Goal: Information Seeking & Learning: Learn about a topic

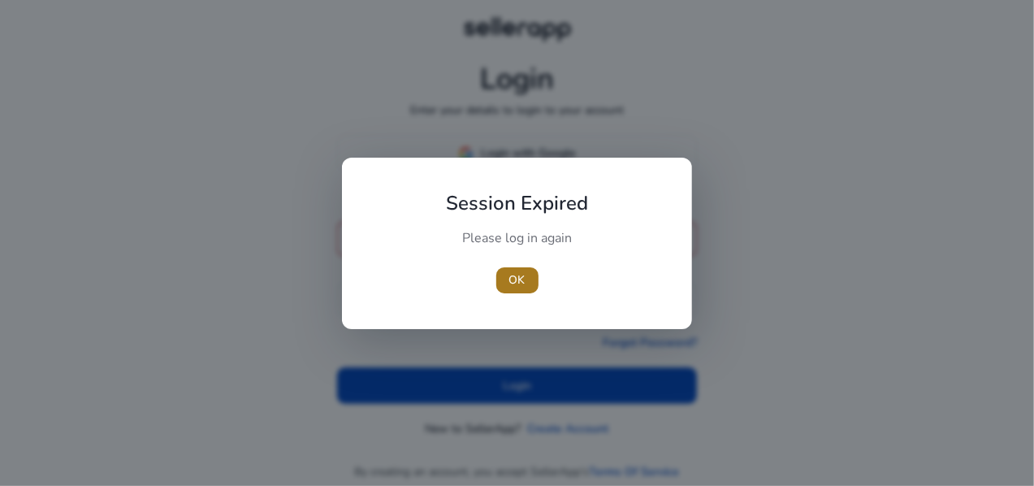
click at [516, 274] on span "OK" at bounding box center [517, 279] width 16 height 17
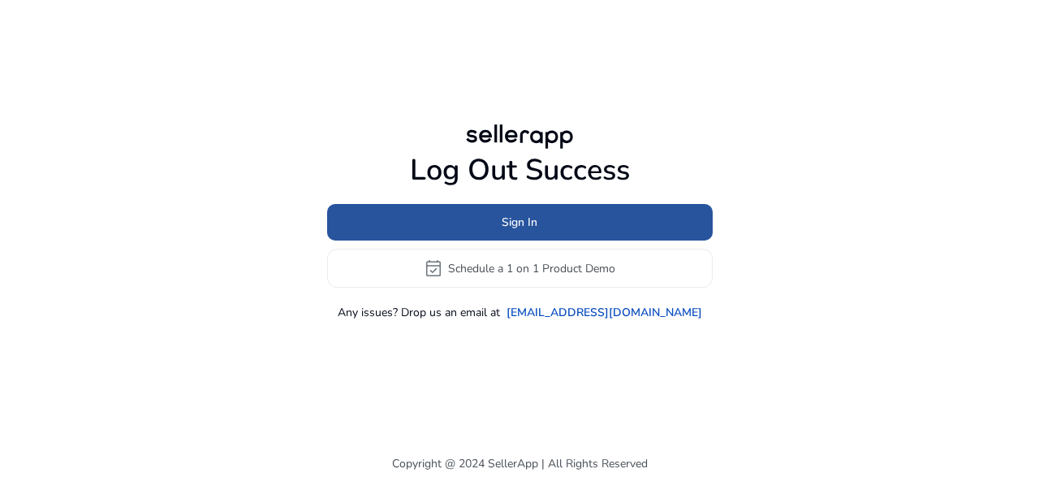
click at [577, 222] on span at bounding box center [520, 222] width 386 height 39
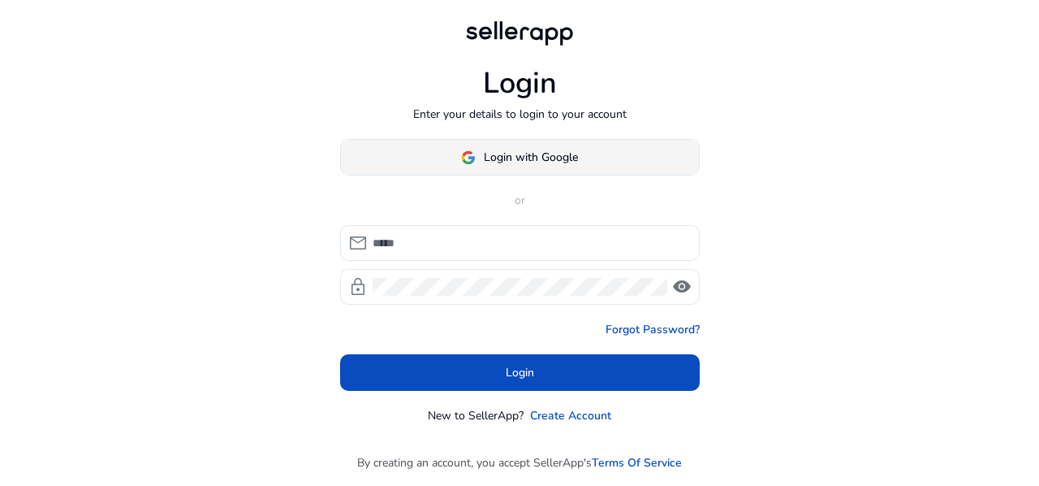
click at [544, 170] on span at bounding box center [520, 157] width 358 height 39
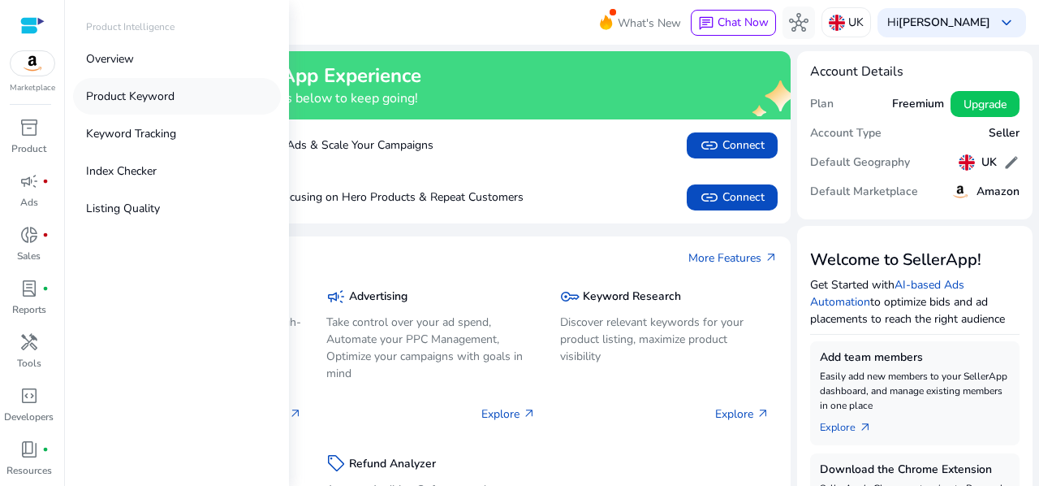
click at [148, 99] on p "Product Keyword" at bounding box center [130, 96] width 88 height 17
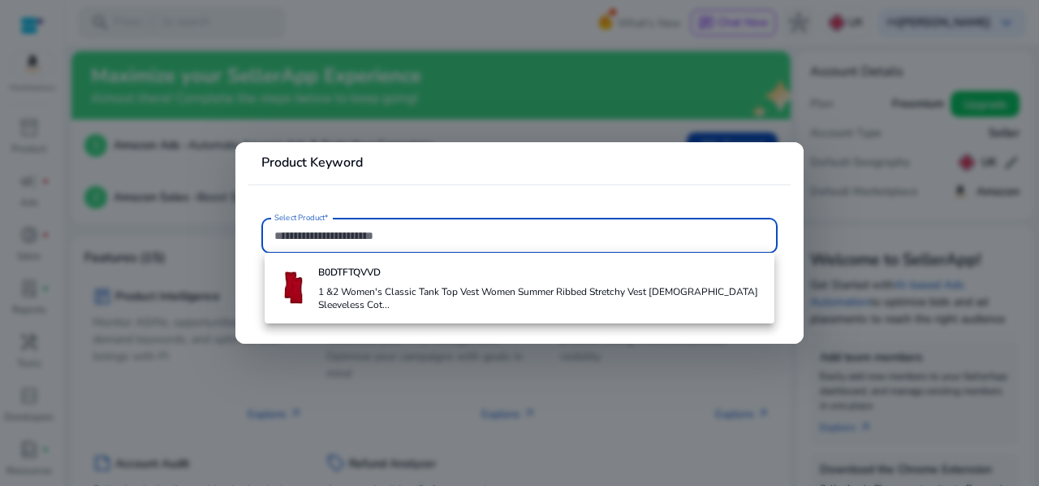
click at [425, 233] on input "Select Product*" at bounding box center [519, 236] width 490 height 18
click at [576, 95] on div at bounding box center [519, 243] width 1039 height 486
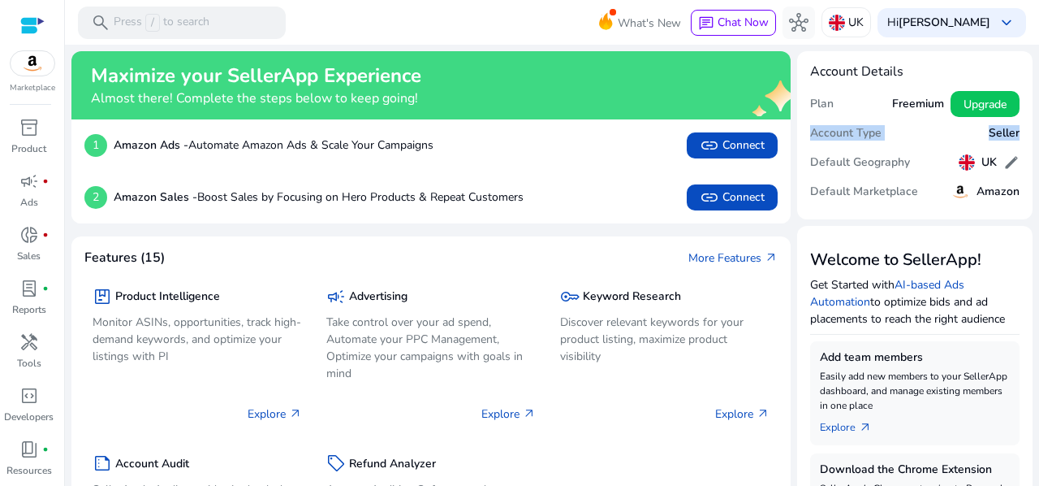
drag, startPoint x: 1031, startPoint y: 100, endPoint x: 1038, endPoint y: 142, distance: 42.8
click at [1038, 142] on mat-sidenav-content "search Press / to search What's New chat Chat Now hub UK Hi [PERSON_NAME] keybo…" at bounding box center [552, 243] width 974 height 486
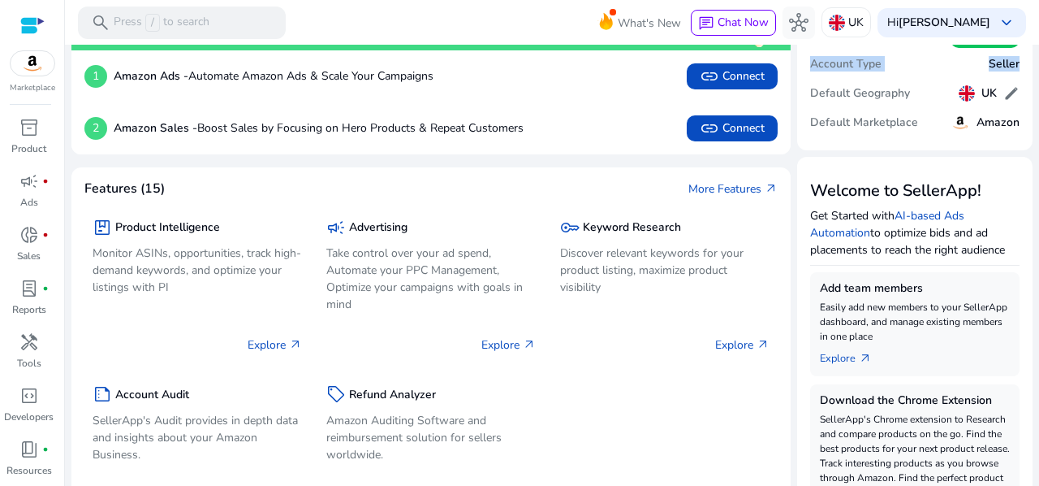
scroll to position [66, 0]
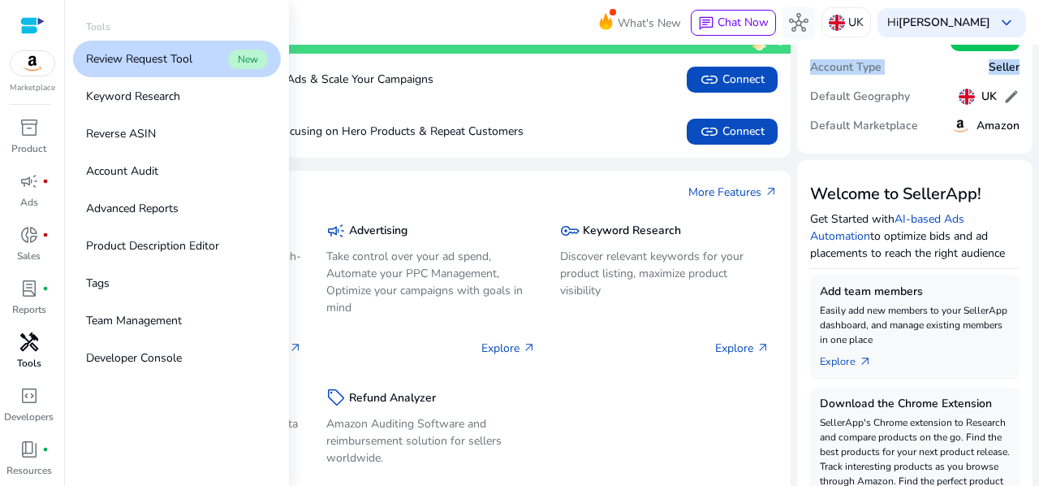
click at [16, 349] on div "handyman" at bounding box center [28, 342] width 45 height 26
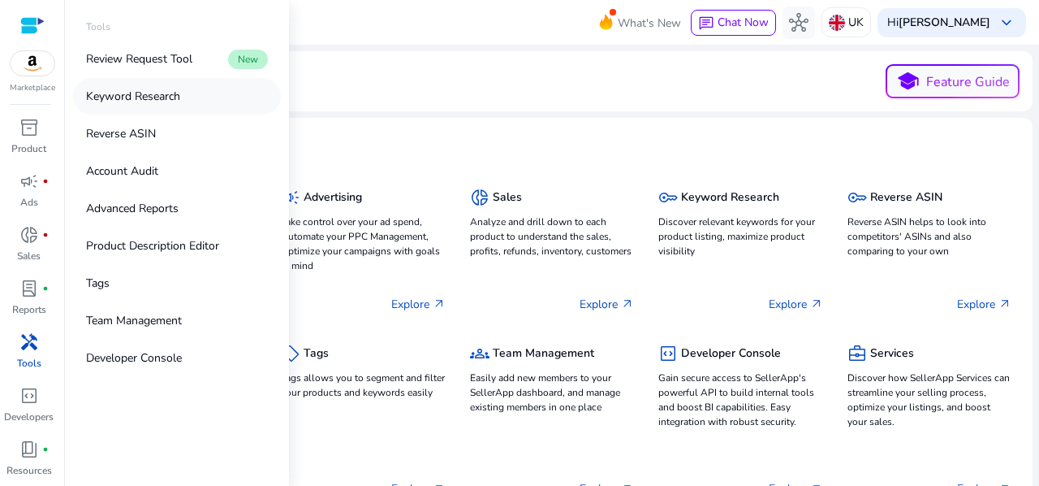
click at [155, 95] on p "Keyword Research" at bounding box center [133, 96] width 94 height 17
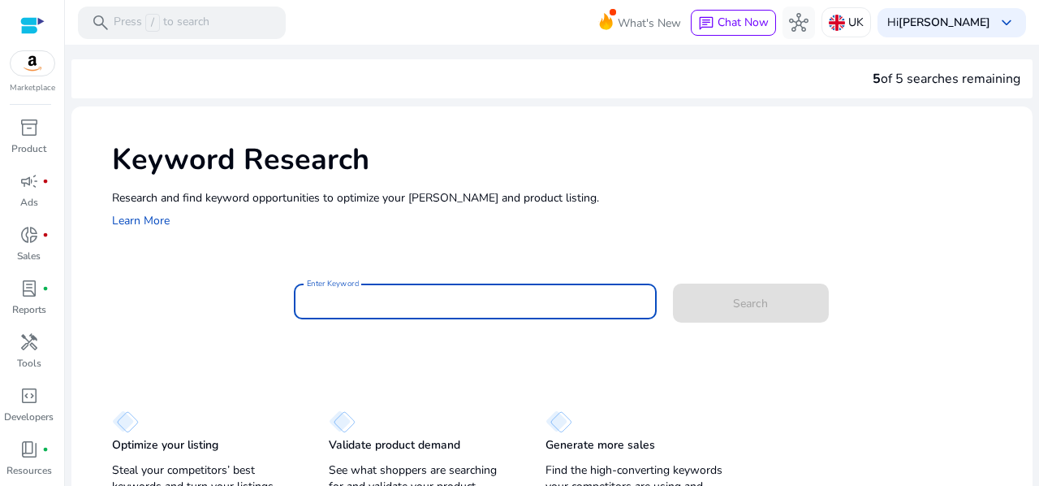
click at [360, 301] on input "Enter Keyword" at bounding box center [475, 301] width 337 height 18
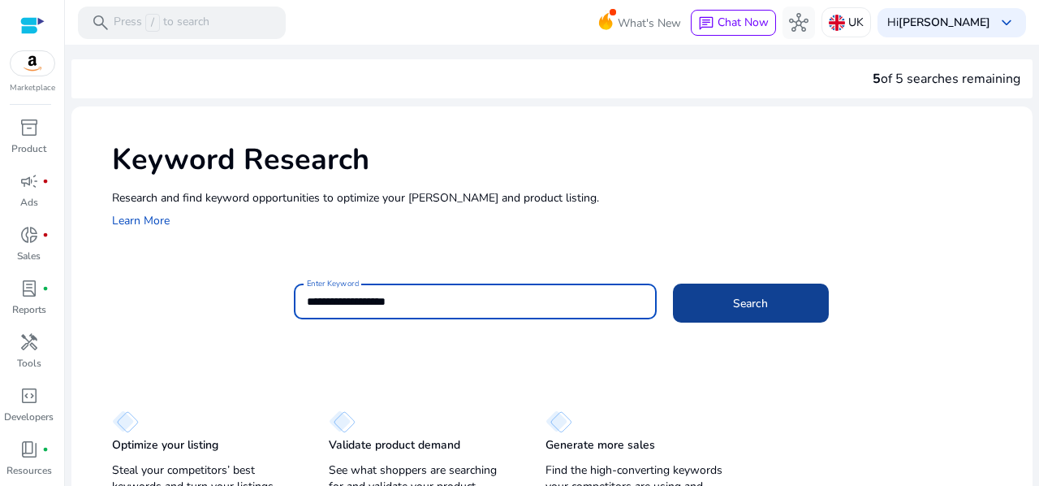
type input "**********"
click at [761, 304] on span "Search" at bounding box center [750, 303] width 35 height 17
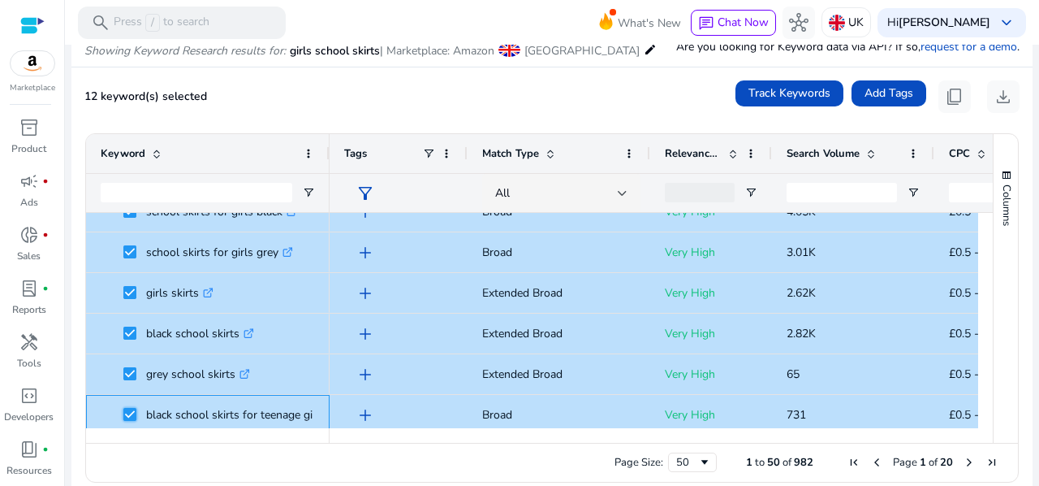
scroll to position [458, 0]
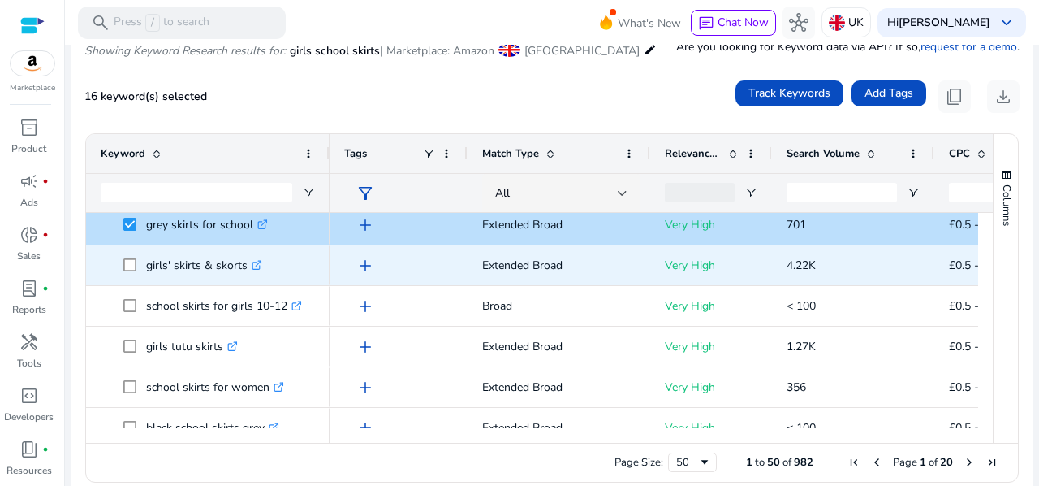
click at [122, 264] on span "girls' skirts & skorts .st0{fill:#2c8af8}" at bounding box center [208, 264] width 214 height 33
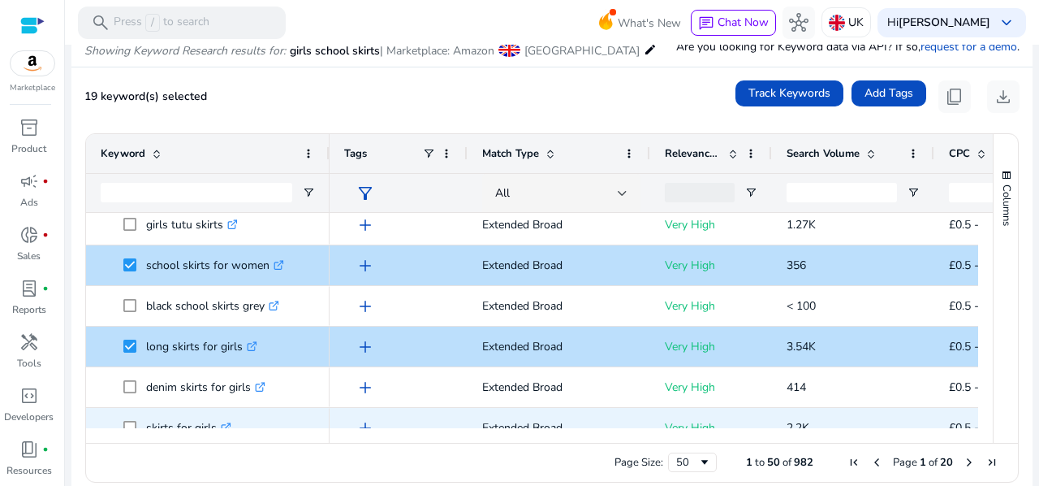
click at [126, 417] on span at bounding box center [134, 427] width 23 height 33
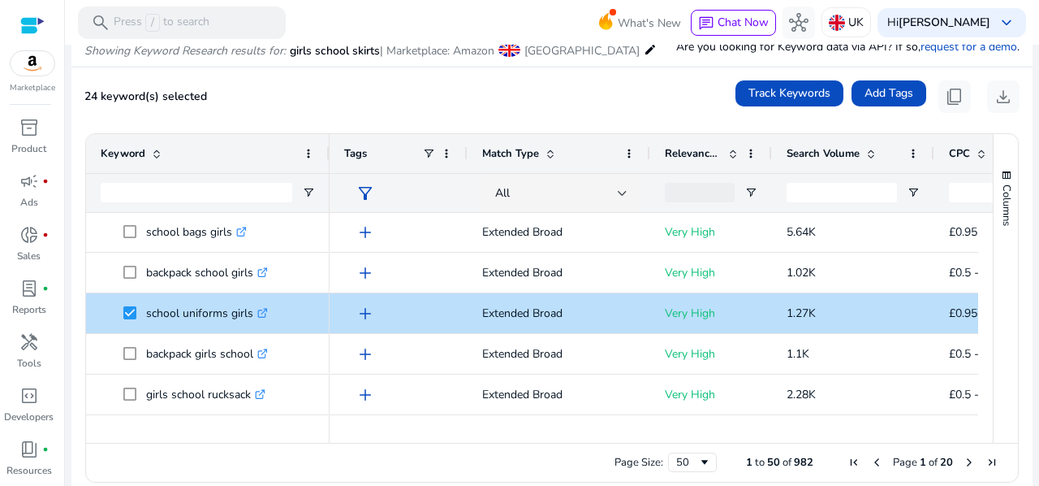
drag, startPoint x: 988, startPoint y: 386, endPoint x: 989, endPoint y: 404, distance: 17.1
click at [994, 404] on div "Columns" at bounding box center [1006, 288] width 24 height 309
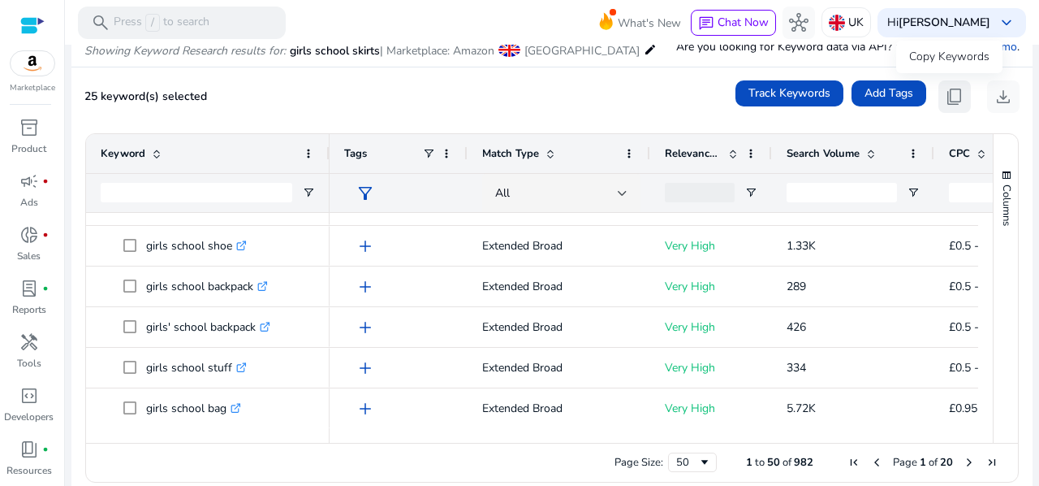
click at [946, 95] on span "content_copy" at bounding box center [954, 96] width 19 height 19
click at [963, 460] on span "Next Page" at bounding box center [969, 461] width 13 height 13
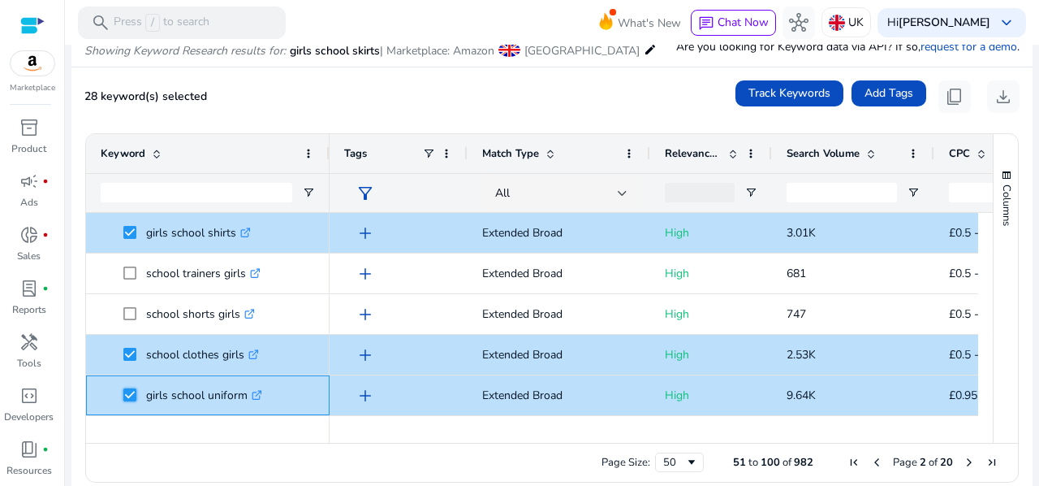
scroll to position [168, 0]
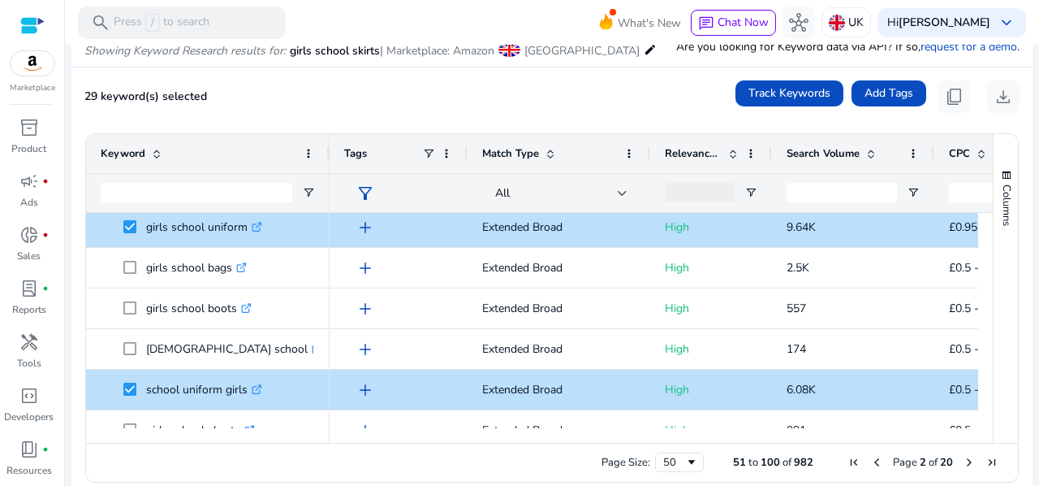
click at [981, 245] on div at bounding box center [985, 320] width 15 height 215
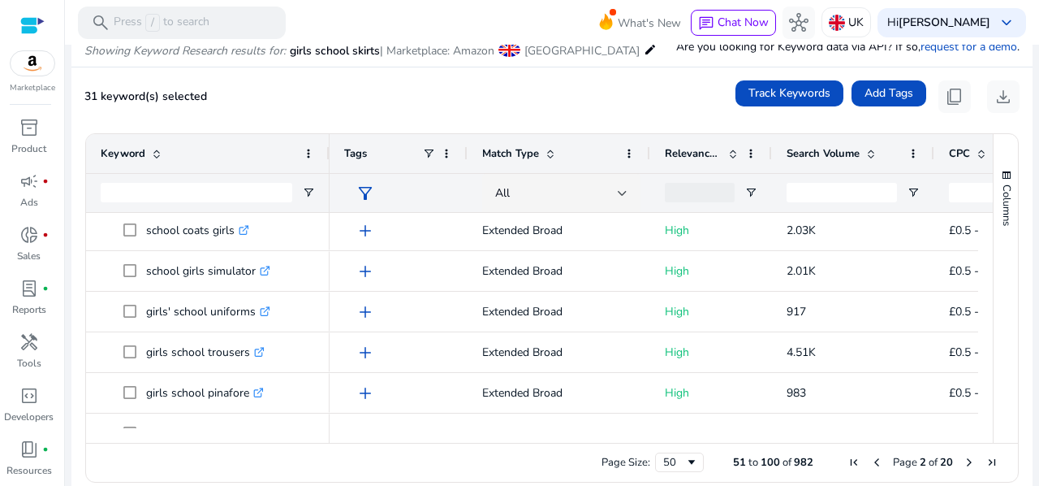
scroll to position [627, 0]
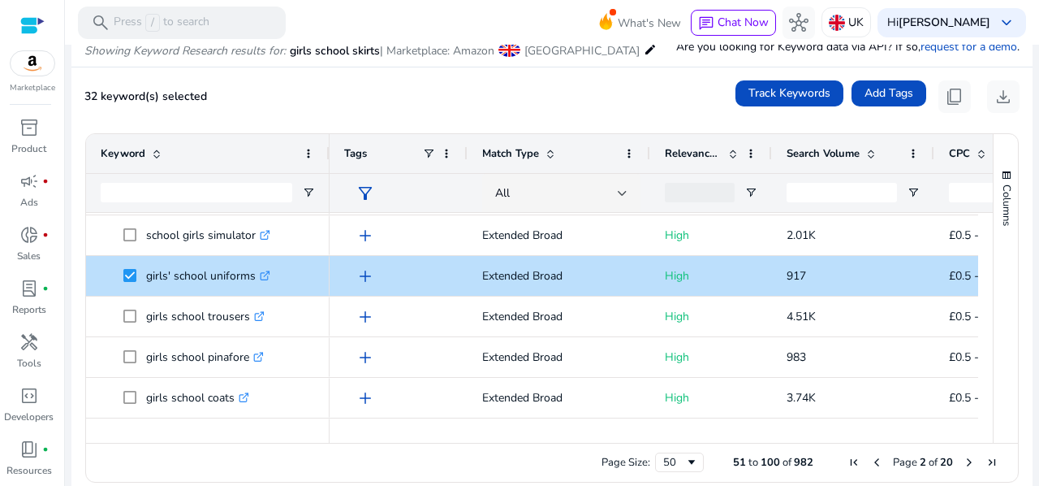
drag, startPoint x: 979, startPoint y: 290, endPoint x: 984, endPoint y: 301, distance: 12.4
click at [984, 301] on div at bounding box center [985, 320] width 15 height 215
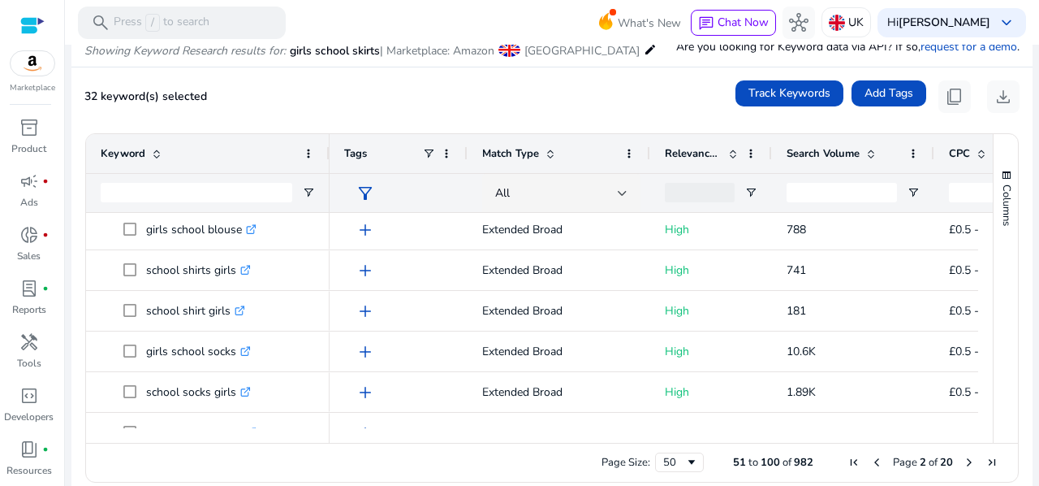
drag, startPoint x: 987, startPoint y: 317, endPoint x: 992, endPoint y: 332, distance: 16.2
click at [994, 332] on div "Columns" at bounding box center [1006, 288] width 24 height 309
drag, startPoint x: 986, startPoint y: 317, endPoint x: 986, endPoint y: 328, distance: 10.6
click at [993, 328] on div "Columns Keyword Column Labels Drag here to set column labels" at bounding box center [1005, 288] width 25 height 309
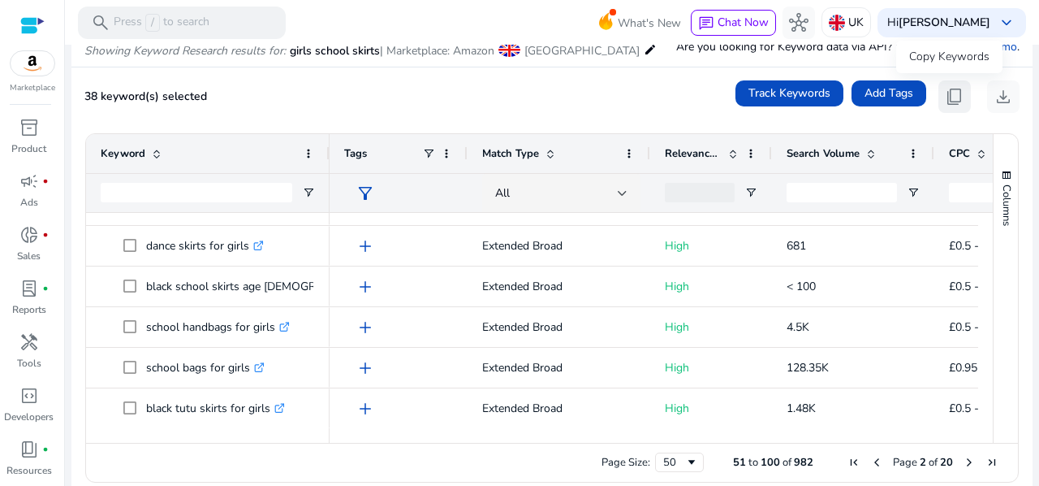
click at [950, 97] on span "content_copy" at bounding box center [954, 96] width 19 height 19
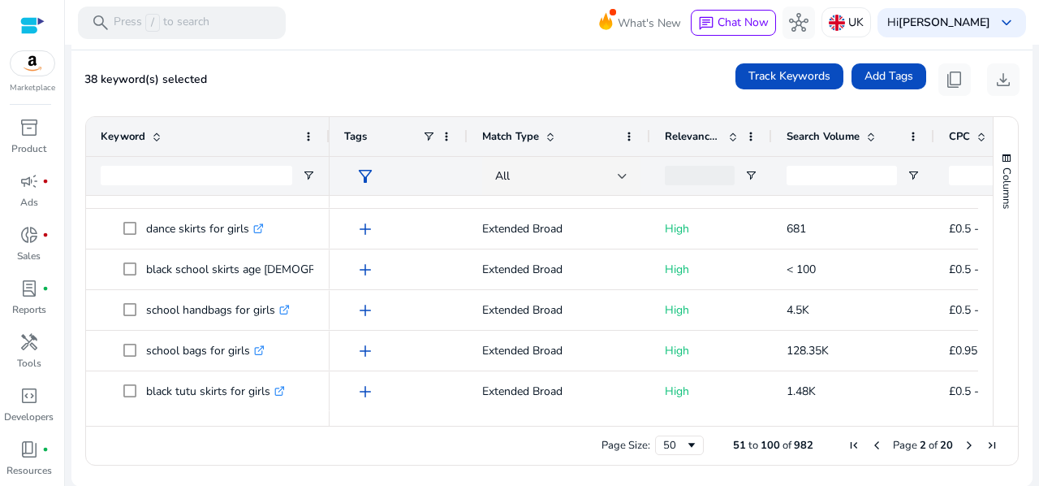
click at [963, 450] on span "Next Page" at bounding box center [969, 444] width 13 height 13
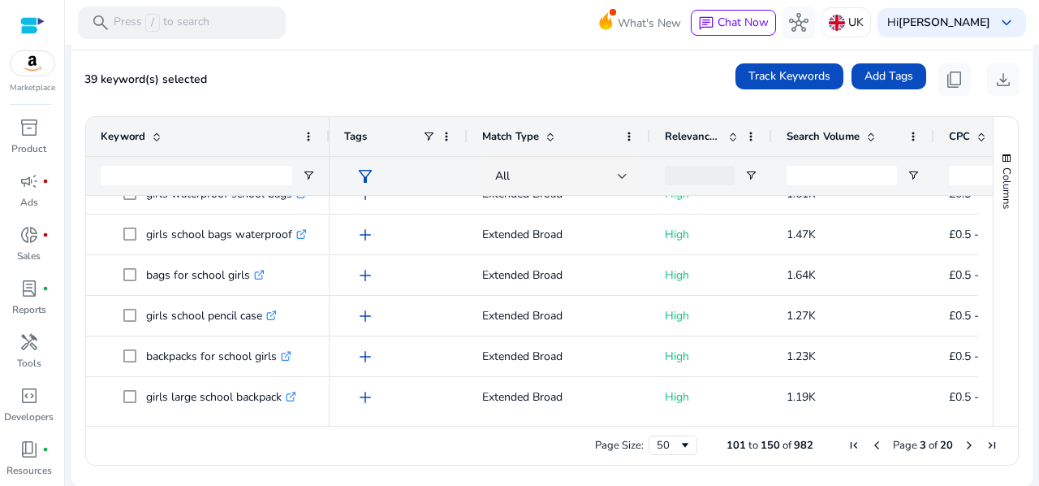
scroll to position [453, 0]
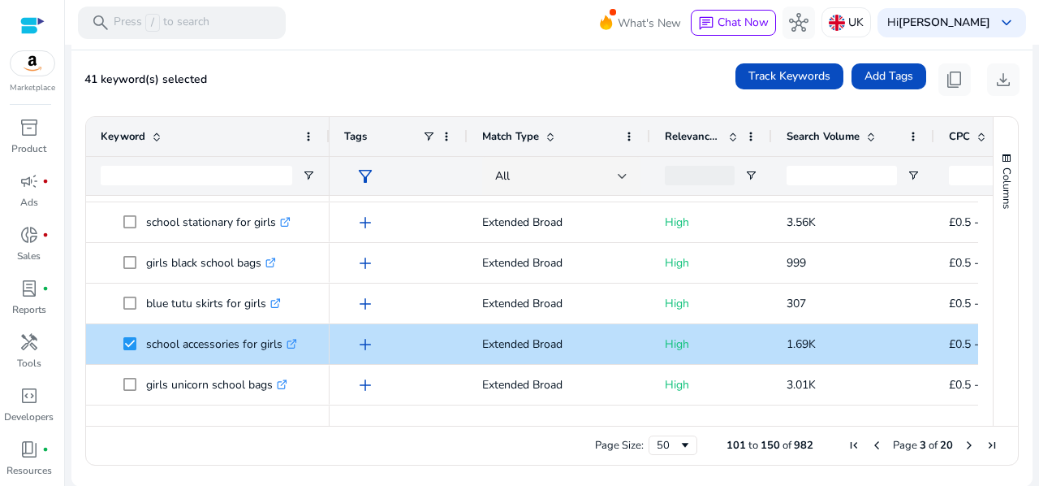
drag, startPoint x: 987, startPoint y: 293, endPoint x: 991, endPoint y: 313, distance: 19.9
click at [994, 313] on div "Columns" at bounding box center [1006, 271] width 24 height 309
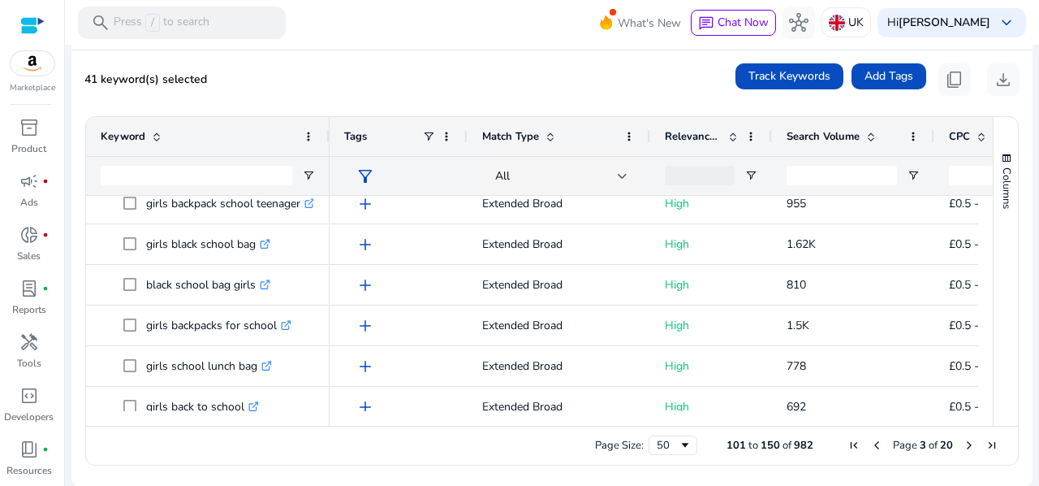
scroll to position [1814, 0]
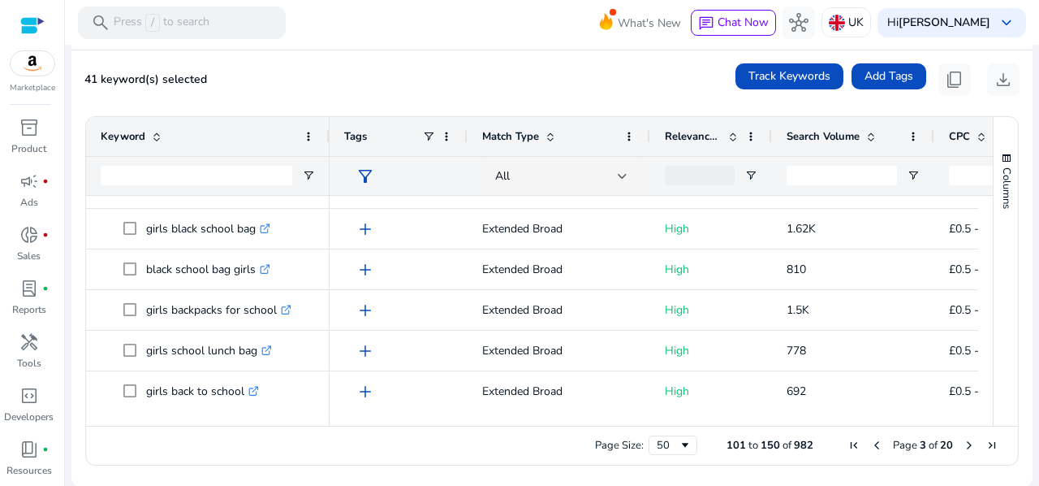
click at [963, 446] on span "Next Page" at bounding box center [969, 444] width 13 height 13
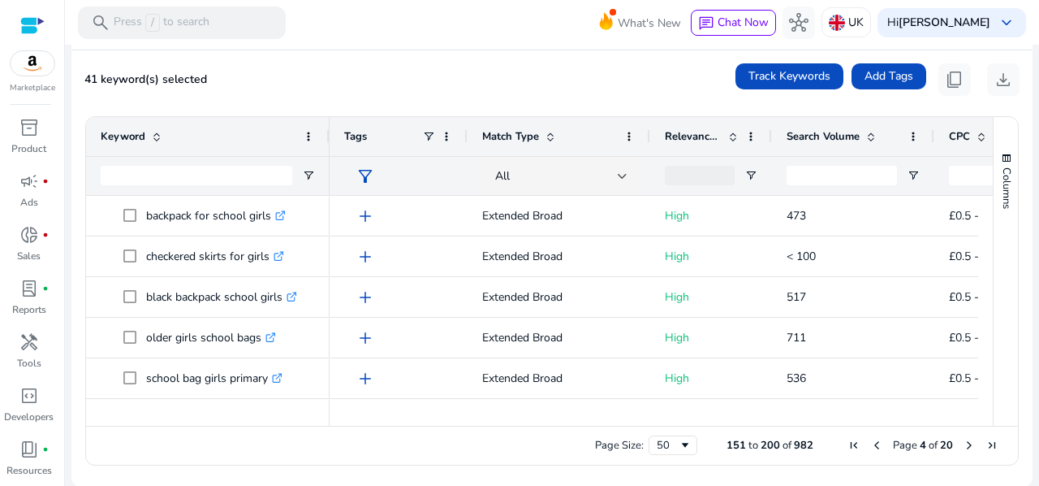
click at [963, 444] on span "Next Page" at bounding box center [969, 444] width 13 height 13
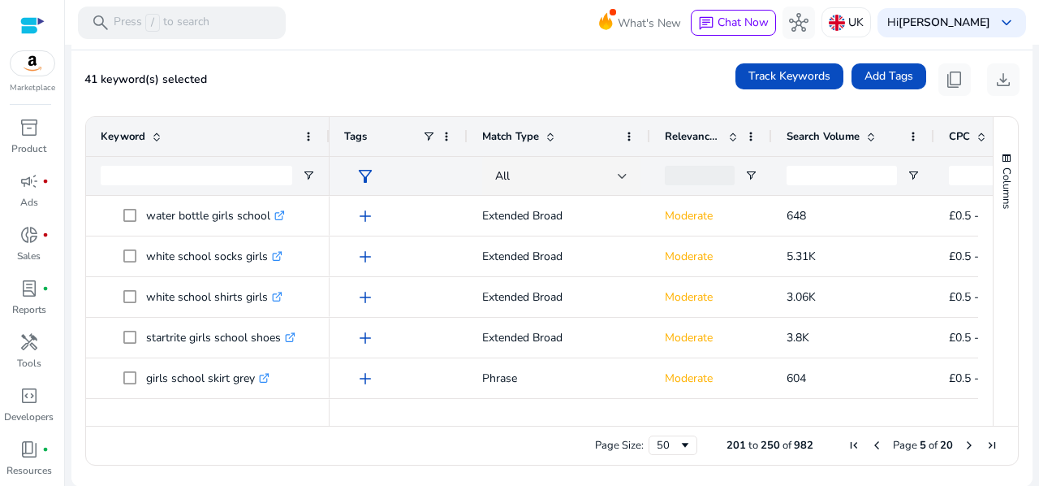
click at [870, 445] on span "Previous Page" at bounding box center [876, 444] width 13 height 13
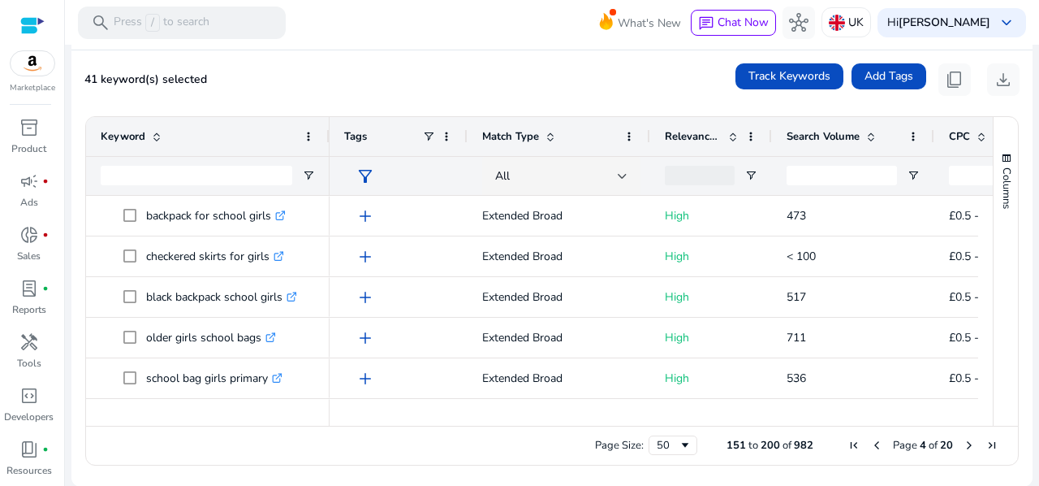
drag, startPoint x: 986, startPoint y: 198, endPoint x: 986, endPoint y: 210, distance: 12.2
click at [993, 210] on div "Columns Keyword Column Labels Drag here to set column labels" at bounding box center [1005, 271] width 25 height 309
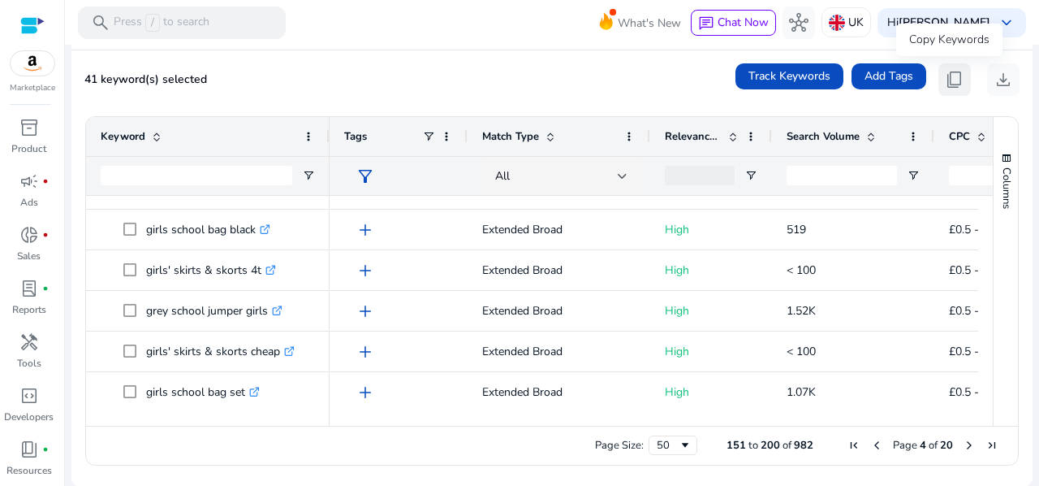
click at [945, 80] on span "content_copy" at bounding box center [954, 79] width 19 height 19
click at [870, 442] on span "Previous Page" at bounding box center [876, 444] width 13 height 13
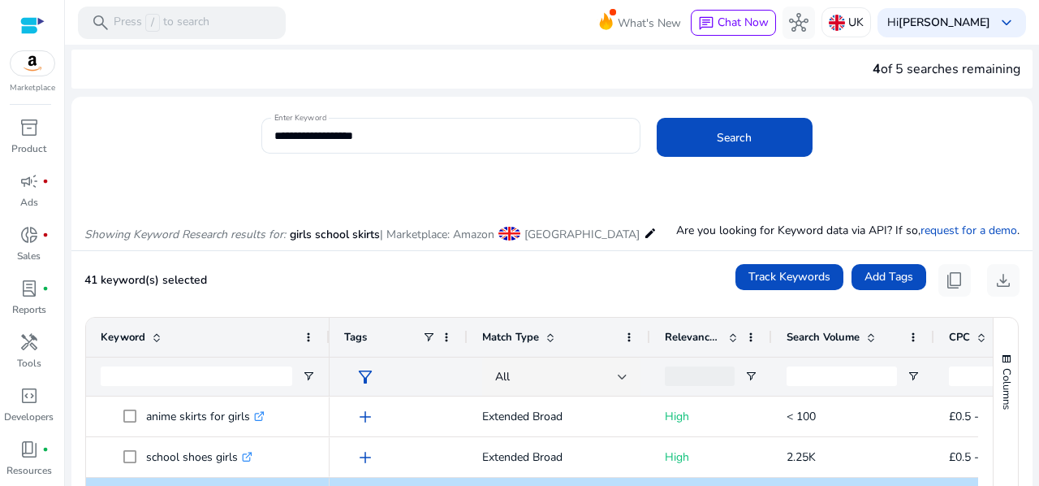
scroll to position [6, 0]
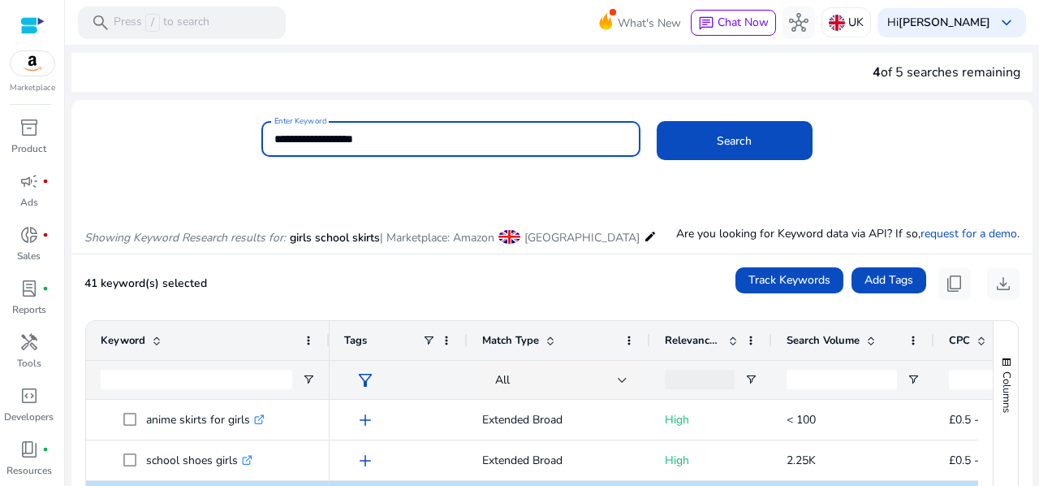
drag, startPoint x: 476, startPoint y: 137, endPoint x: 232, endPoint y: 144, distance: 243.7
click at [232, 144] on div "**********" at bounding box center [545, 147] width 948 height 53
click at [657, 121] on button "Search" at bounding box center [735, 140] width 156 height 39
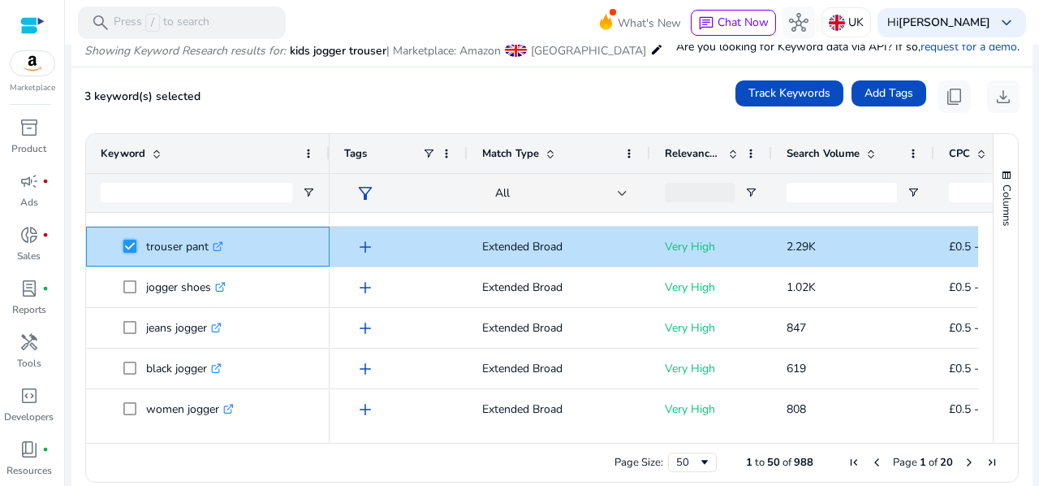
scroll to position [356, 0]
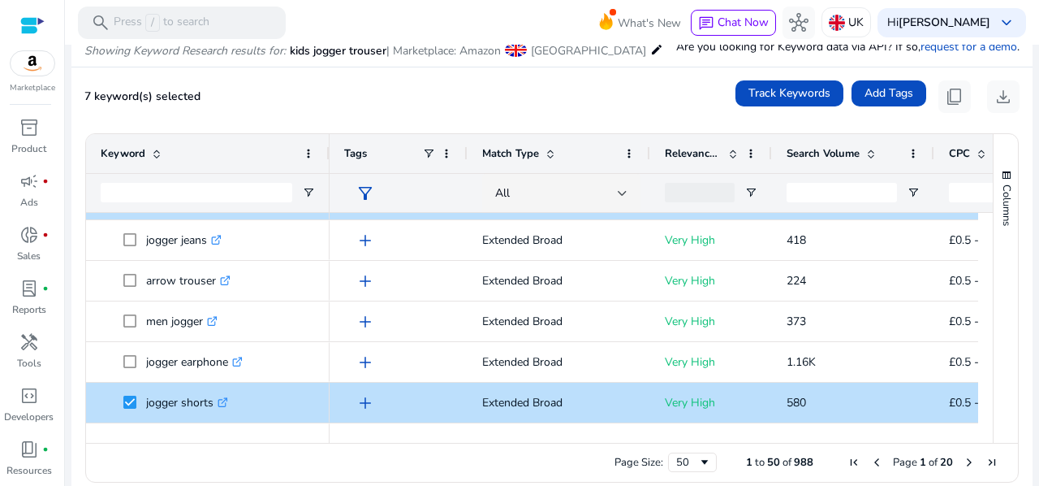
drag, startPoint x: 980, startPoint y: 300, endPoint x: 982, endPoint y: 316, distance: 16.3
click at [982, 316] on div at bounding box center [985, 320] width 15 height 215
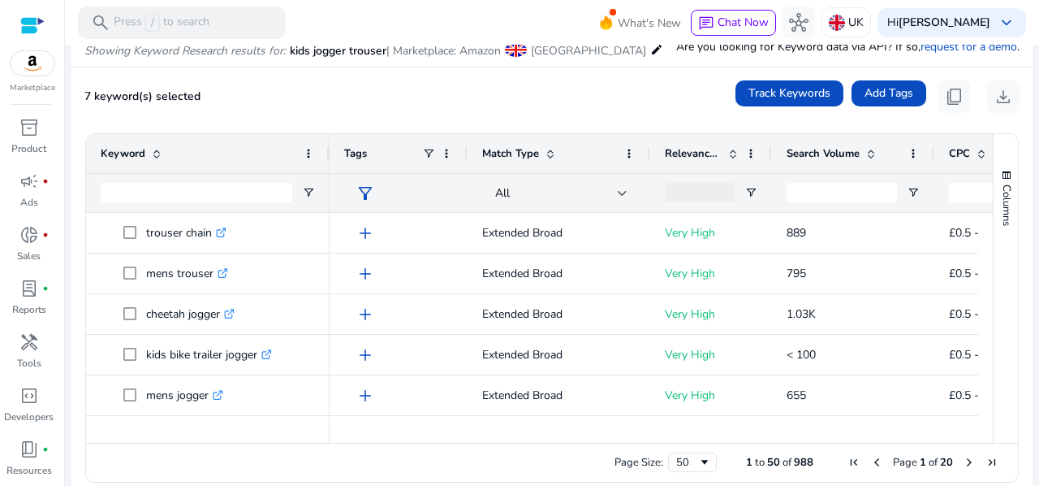
drag, startPoint x: 987, startPoint y: 349, endPoint x: 987, endPoint y: 361, distance: 12.2
click at [994, 361] on div "Columns" at bounding box center [1006, 288] width 24 height 309
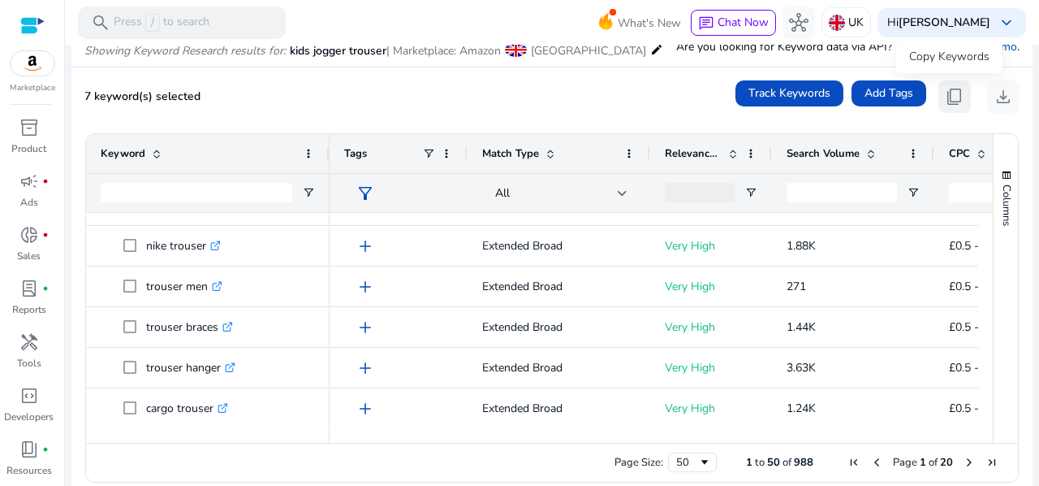
click at [945, 96] on span "content_copy" at bounding box center [954, 96] width 19 height 19
click at [947, 90] on span "content_copy" at bounding box center [954, 96] width 19 height 19
click at [963, 461] on span "Next Page" at bounding box center [969, 461] width 13 height 13
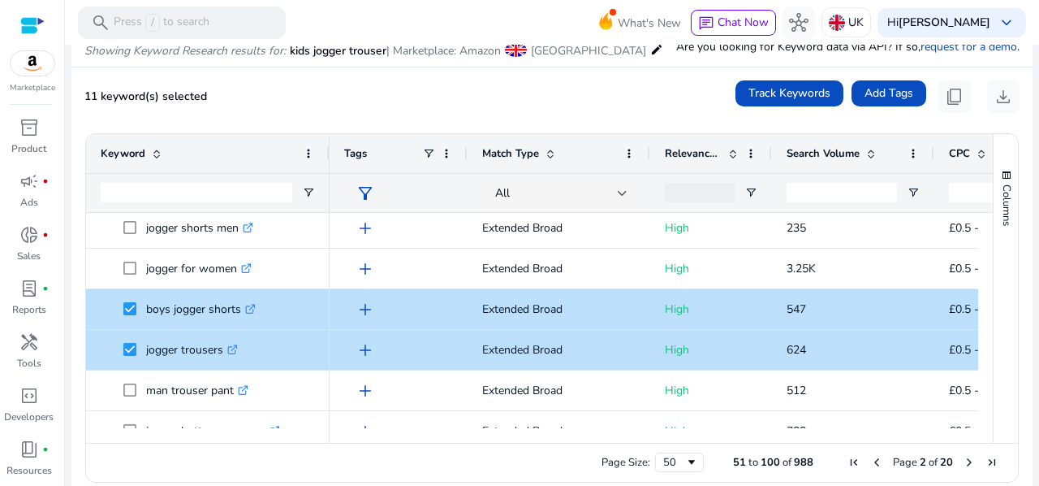
drag, startPoint x: 986, startPoint y: 346, endPoint x: 991, endPoint y: 373, distance: 28.0
click at [993, 373] on div "Columns Keyword Column Labels Drag here to set column labels" at bounding box center [1005, 288] width 25 height 309
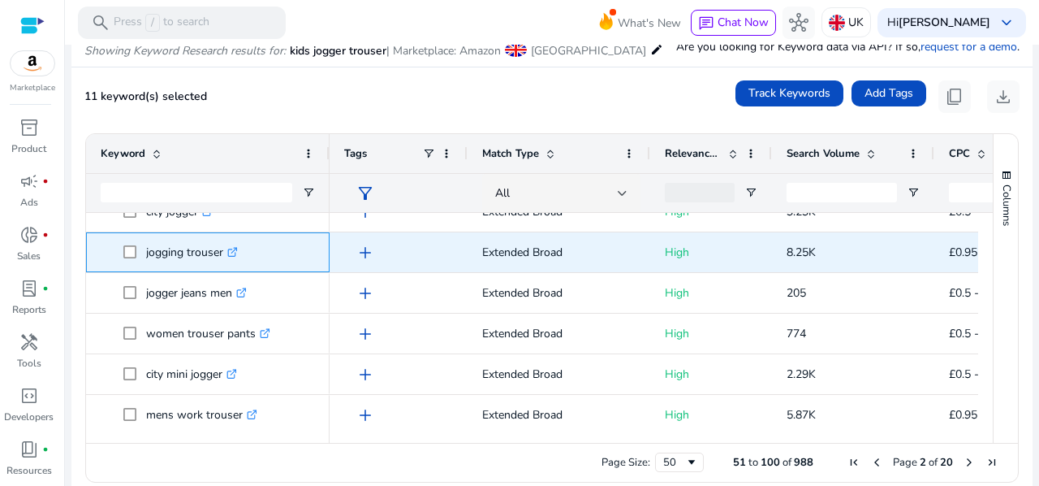
click at [122, 252] on span "jogging trouser .st0{fill:#2c8af8}" at bounding box center [208, 251] width 214 height 33
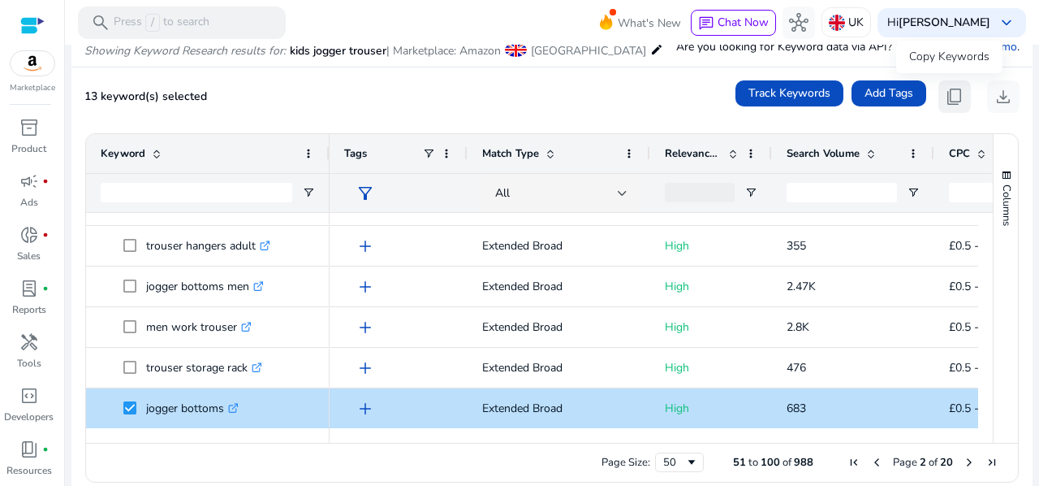
click at [953, 99] on span "content_copy" at bounding box center [954, 96] width 19 height 19
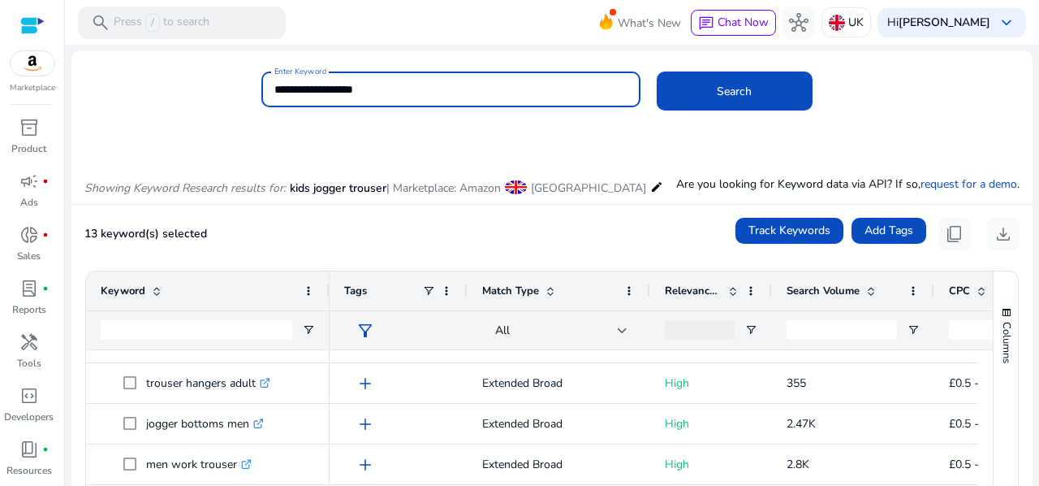
drag, startPoint x: 295, startPoint y: 85, endPoint x: 259, endPoint y: 87, distance: 35.8
click at [259, 87] on div "**********" at bounding box center [545, 97] width 948 height 53
click at [399, 97] on input "**********" at bounding box center [450, 89] width 353 height 18
click at [657, 71] on button "Search" at bounding box center [735, 90] width 156 height 39
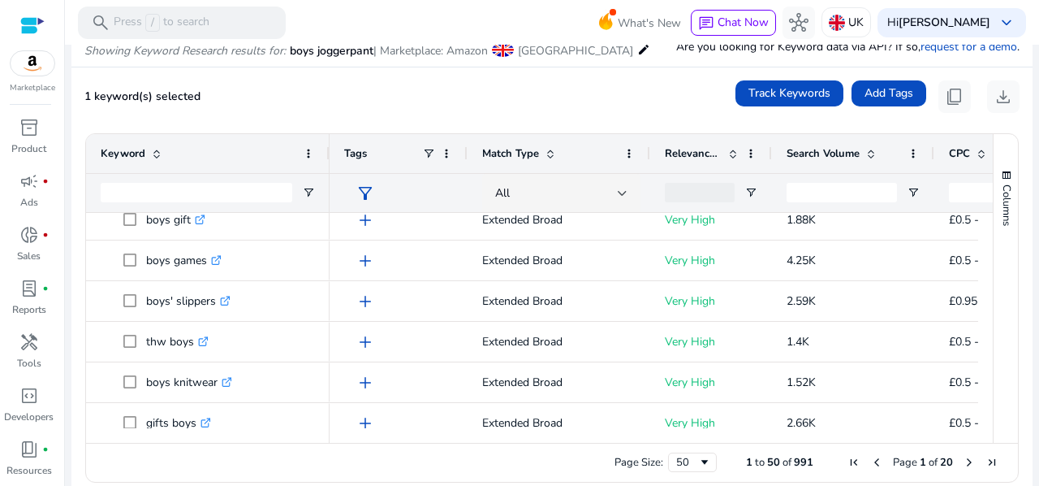
scroll to position [846, 0]
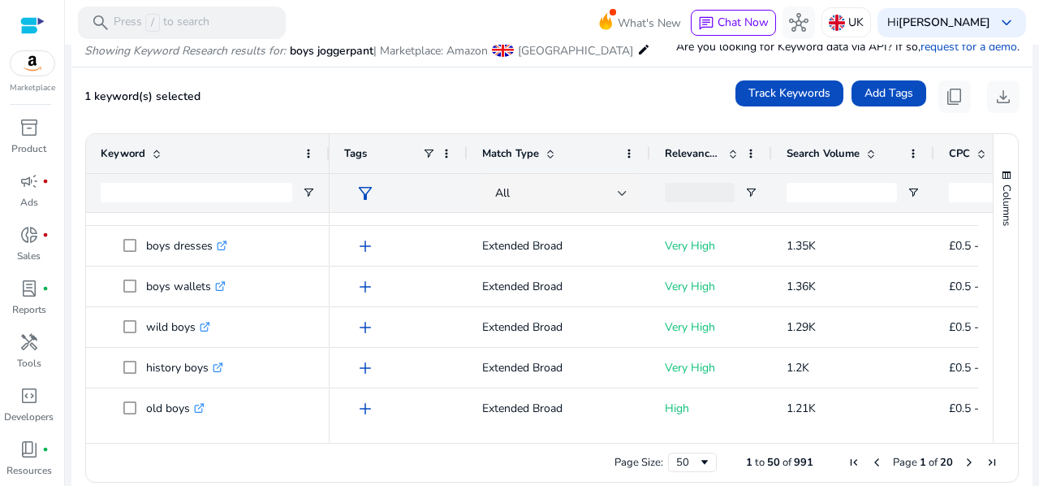
click at [963, 462] on span "Next Page" at bounding box center [969, 461] width 13 height 13
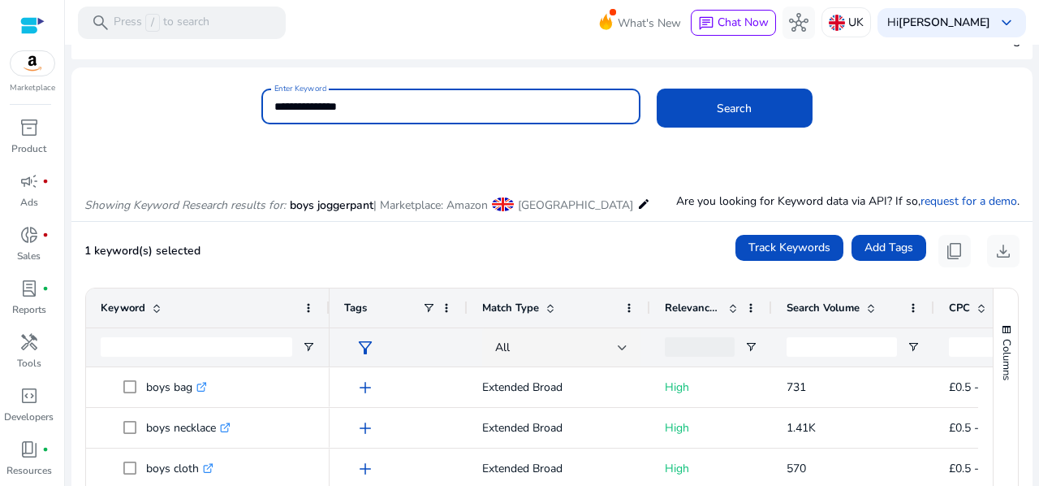
click at [330, 106] on input "**********" at bounding box center [450, 106] width 353 height 18
click at [726, 111] on span "Search" at bounding box center [734, 108] width 35 height 17
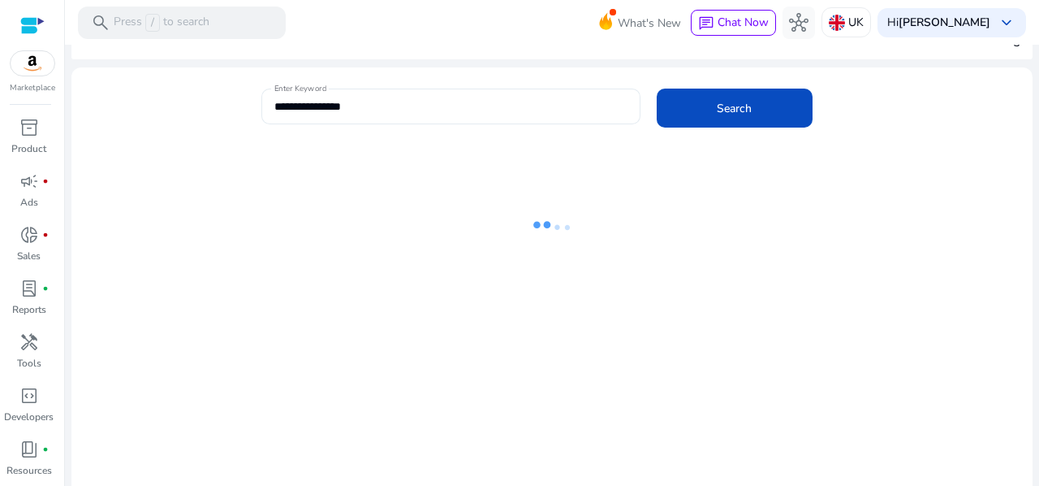
click at [327, 105] on input "**********" at bounding box center [450, 106] width 353 height 18
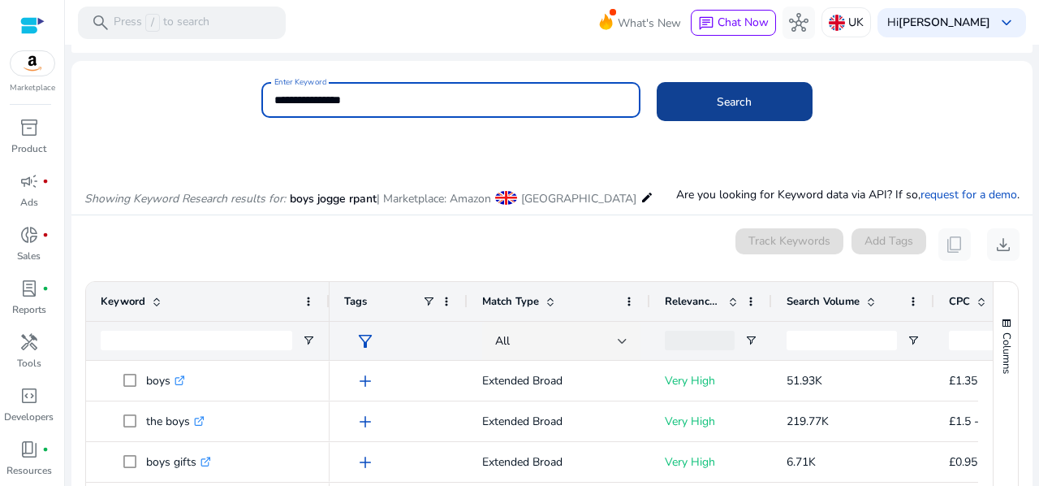
type input "**********"
click at [735, 104] on span "Search" at bounding box center [734, 101] width 35 height 17
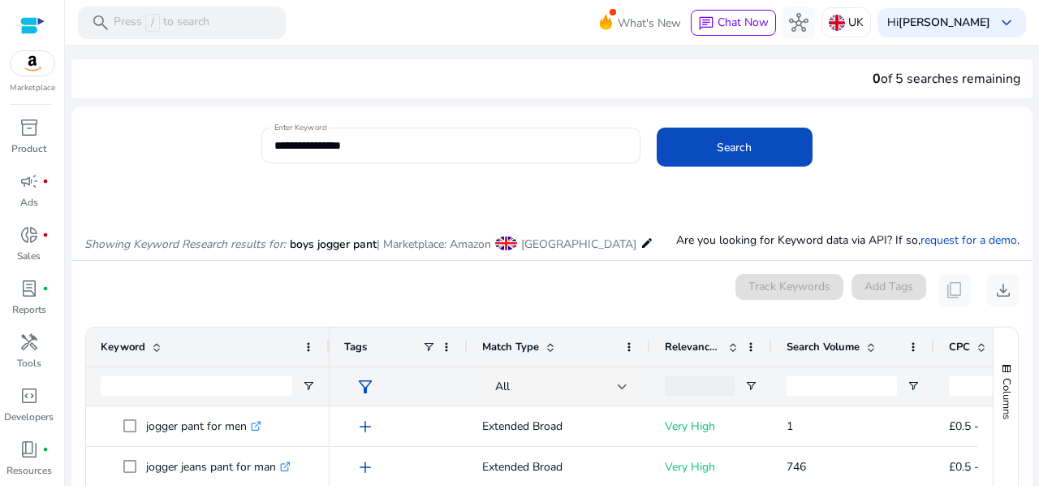
scroll to position [193, 0]
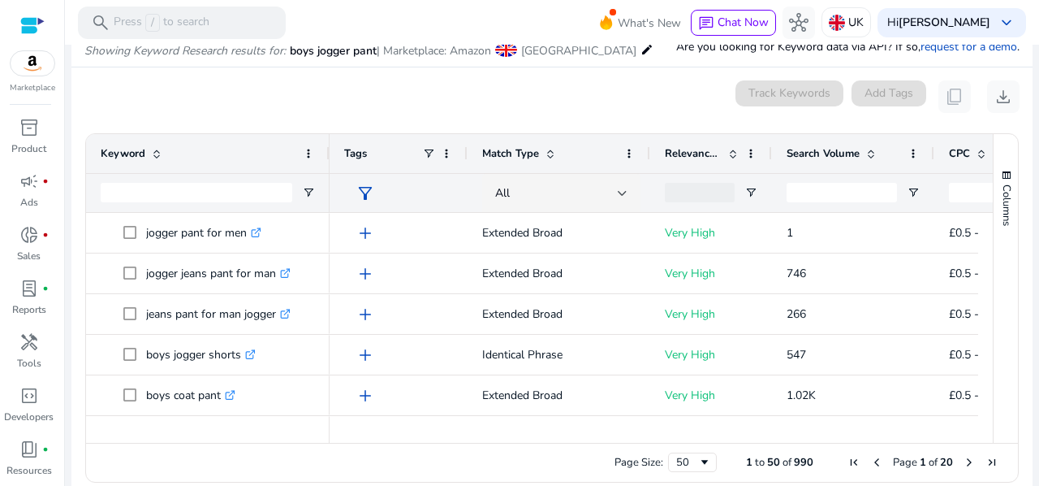
click at [993, 214] on div "Columns Keyword Column Labels Drag here to set column labels" at bounding box center [1005, 288] width 25 height 309
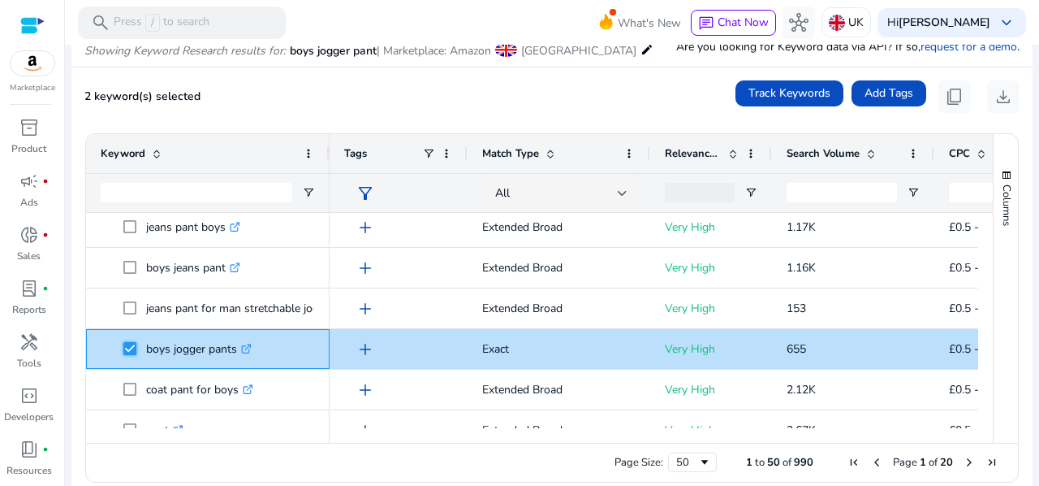
scroll to position [310, 0]
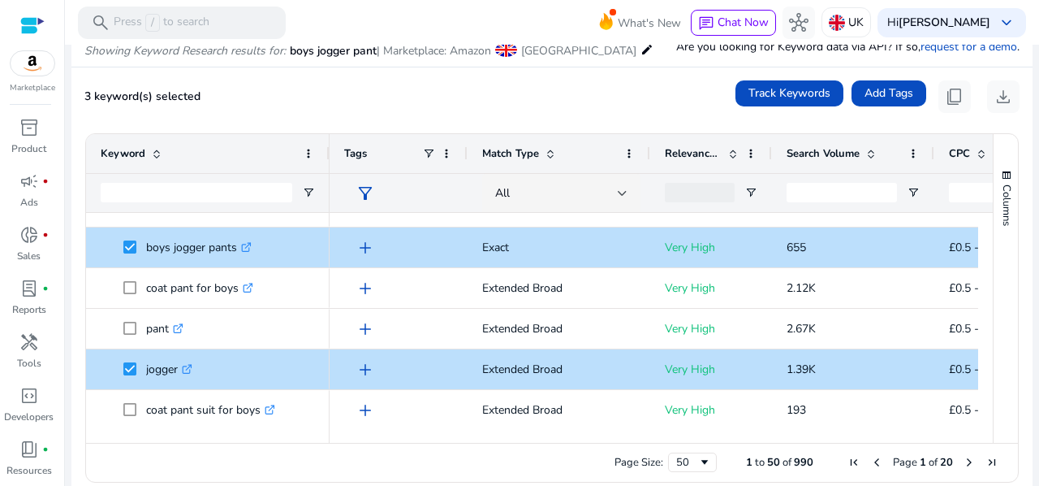
drag, startPoint x: 987, startPoint y: 254, endPoint x: 989, endPoint y: 277, distance: 22.8
click at [994, 277] on div "Columns" at bounding box center [1006, 288] width 24 height 309
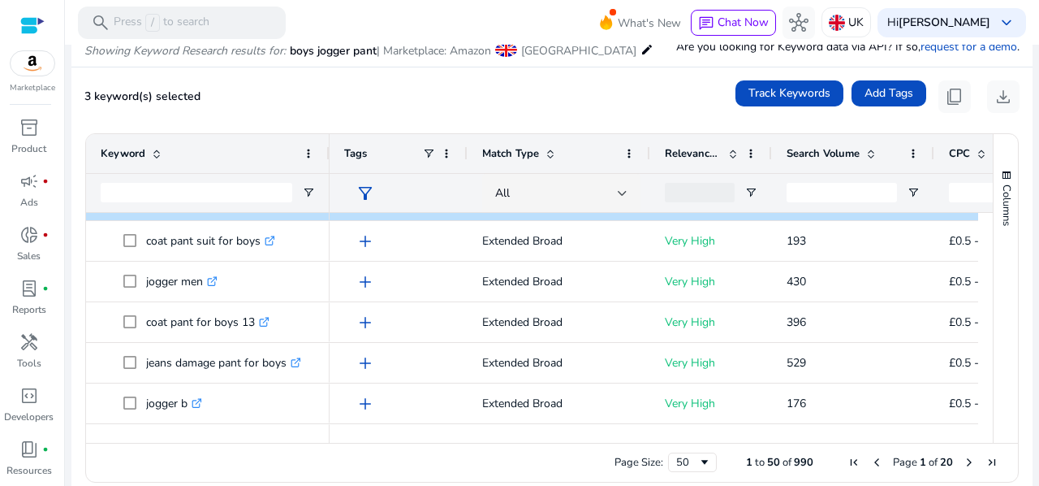
scroll to position [0, 0]
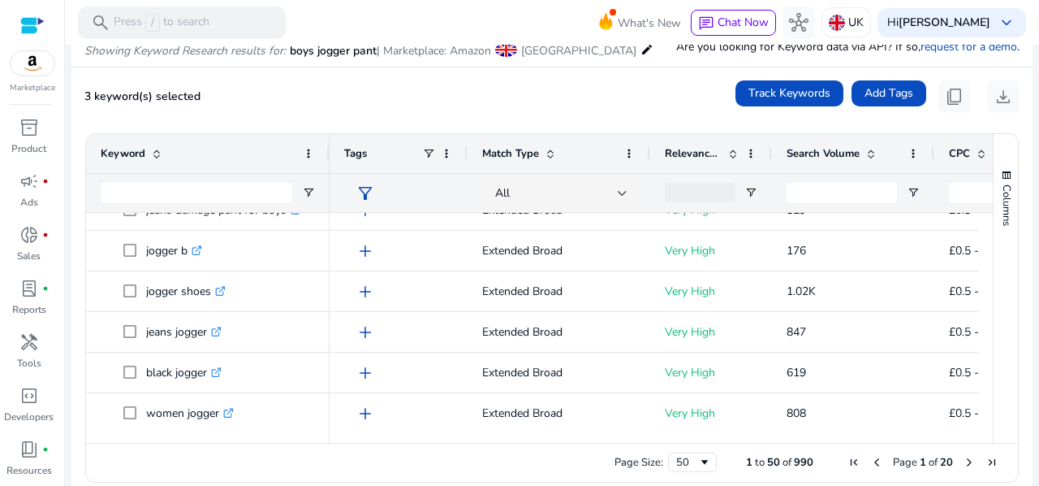
click at [994, 294] on div "Columns" at bounding box center [1006, 288] width 24 height 309
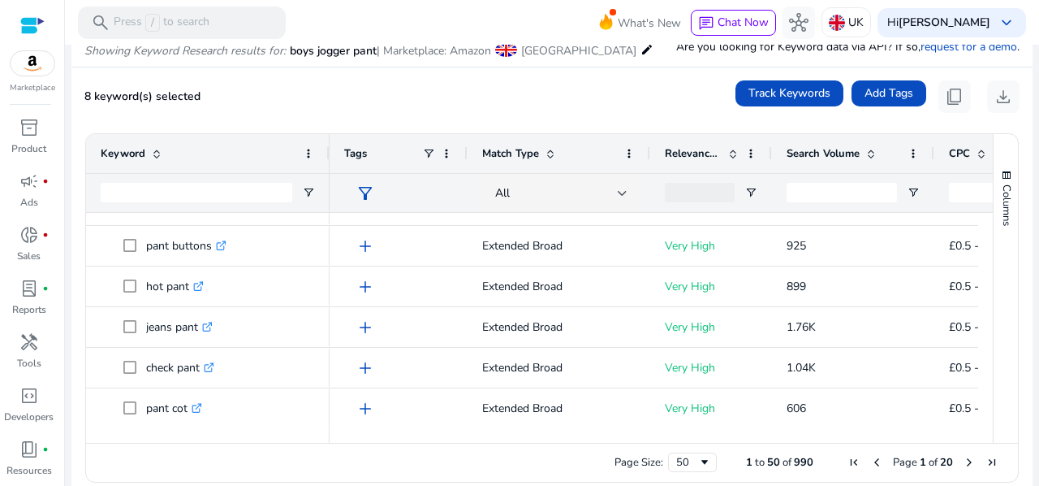
click at [963, 457] on span "Next Page" at bounding box center [969, 461] width 13 height 13
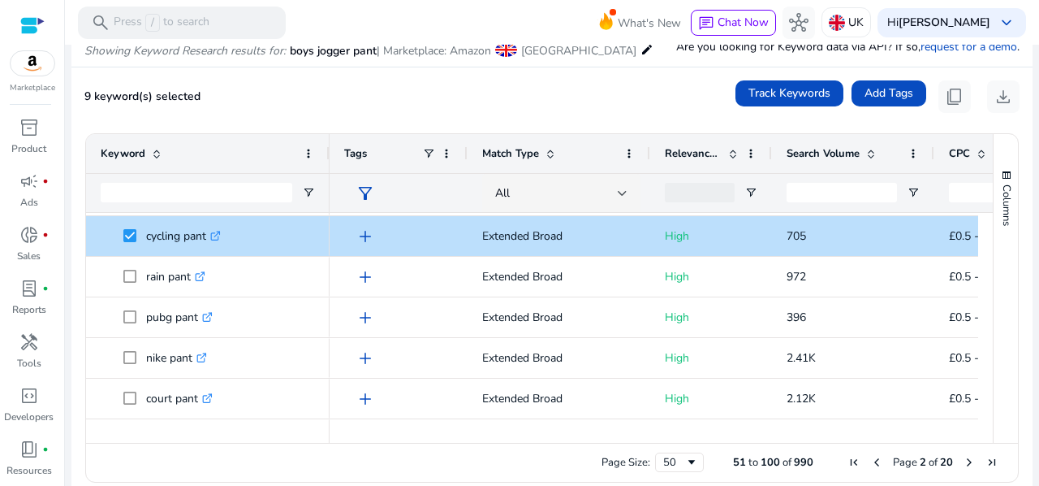
drag, startPoint x: 987, startPoint y: 288, endPoint x: 987, endPoint y: 300, distance: 11.4
click at [994, 300] on div "Columns" at bounding box center [1006, 288] width 24 height 309
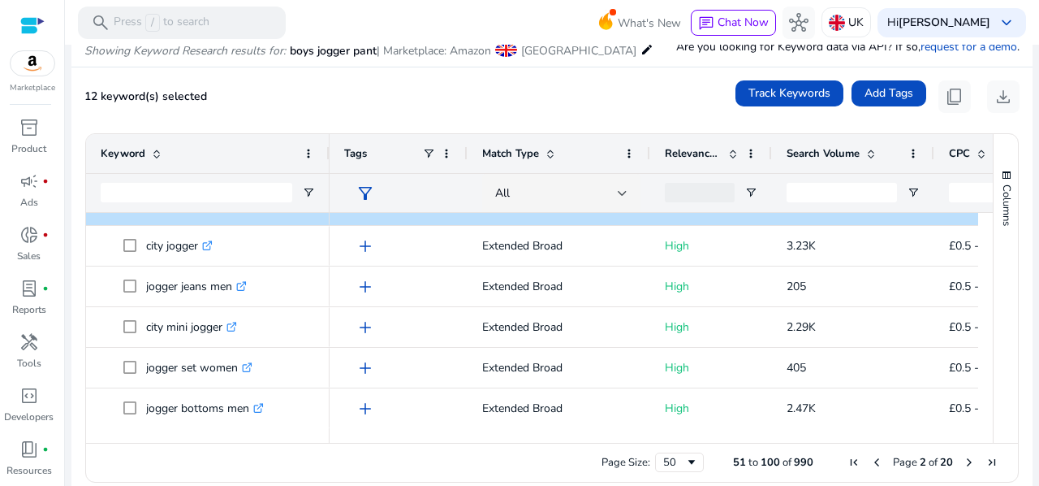
click at [963, 460] on span "Next Page" at bounding box center [969, 461] width 13 height 13
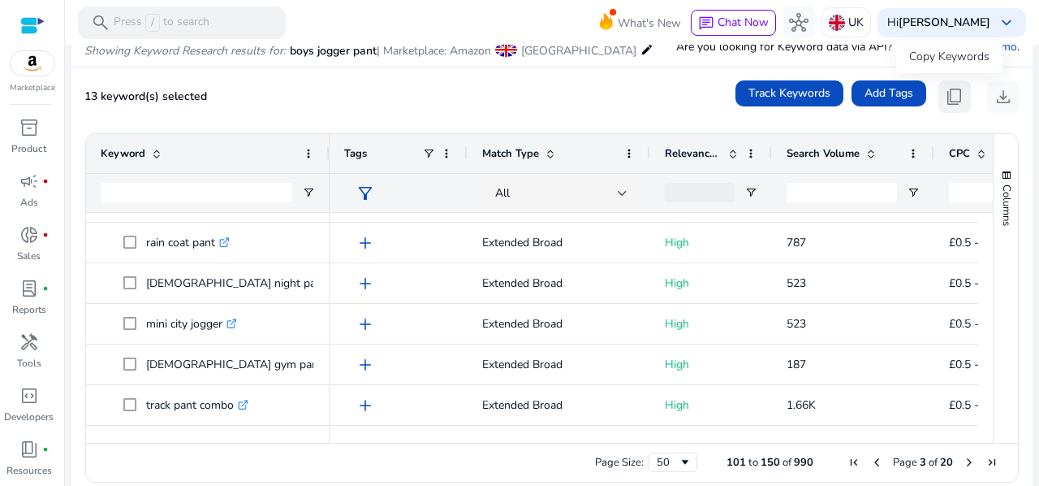
click at [956, 94] on span "content_copy" at bounding box center [954, 96] width 19 height 19
click at [945, 93] on span "content_copy" at bounding box center [954, 96] width 19 height 19
